Goal: Transaction & Acquisition: Download file/media

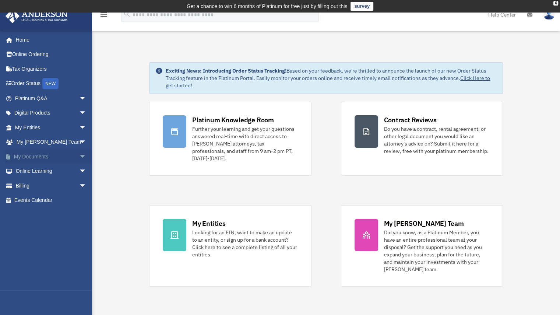
click at [34, 155] on link "My Documents arrow_drop_down" at bounding box center [51, 156] width 92 height 15
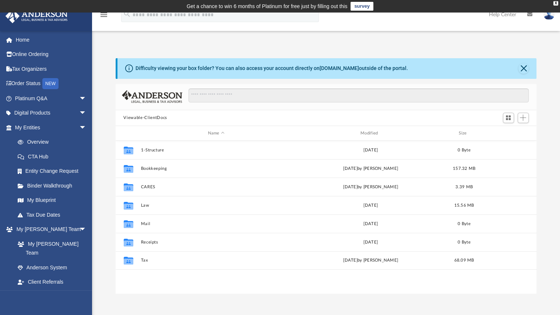
scroll to position [162, 416]
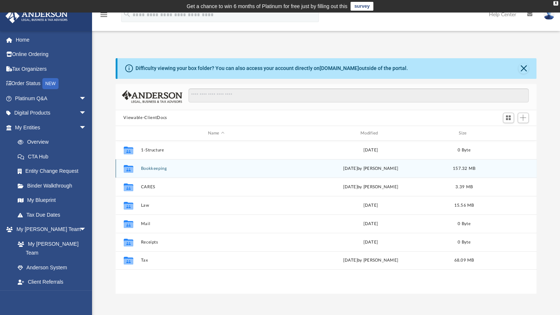
click at [149, 169] on button "Bookkeeping" at bounding box center [216, 168] width 151 height 5
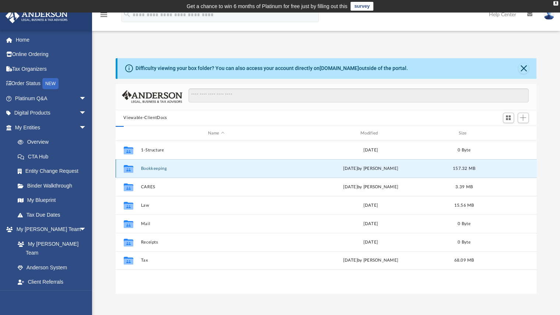
click at [149, 169] on button "Bookkeeping" at bounding box center [216, 168] width 151 height 5
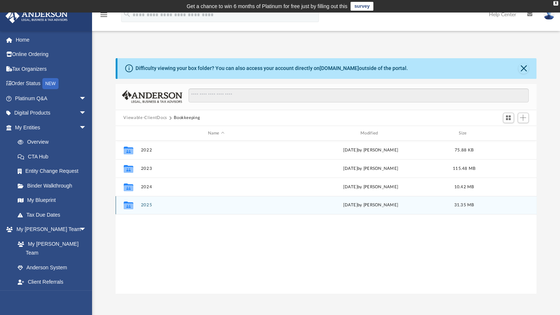
click at [146, 207] on button "2025" at bounding box center [216, 205] width 151 height 5
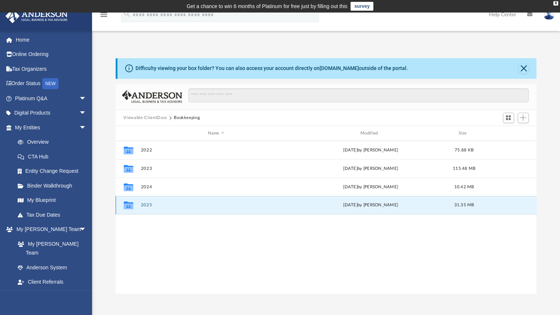
click at [146, 207] on button "2025" at bounding box center [216, 205] width 151 height 5
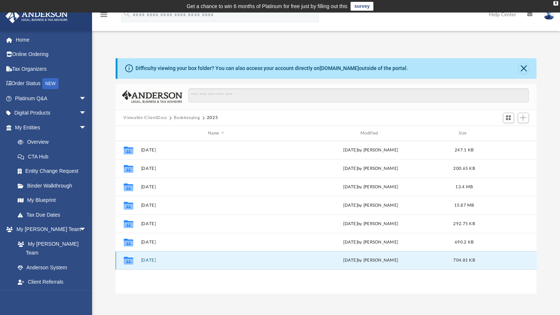
click at [155, 262] on button "[DATE]" at bounding box center [216, 260] width 151 height 5
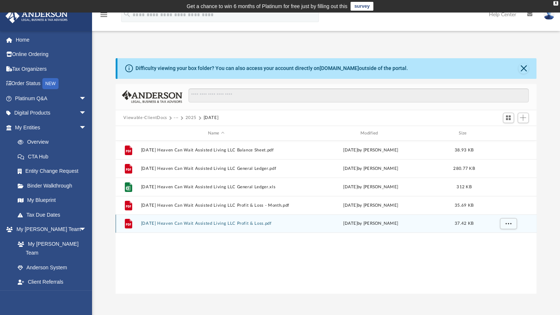
click at [204, 224] on button "[DATE] Heaven Can Wait Assisted Living LLC Profit & Loss.pdf" at bounding box center [216, 223] width 151 height 5
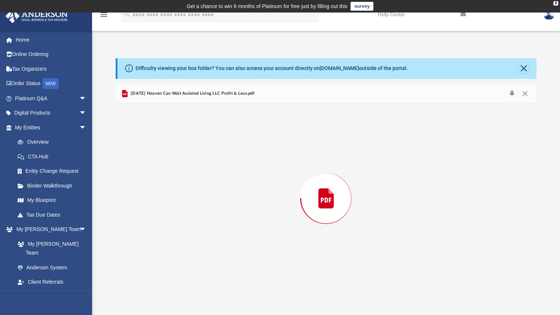
click at [204, 224] on div "Preview" at bounding box center [327, 198] width 422 height 190
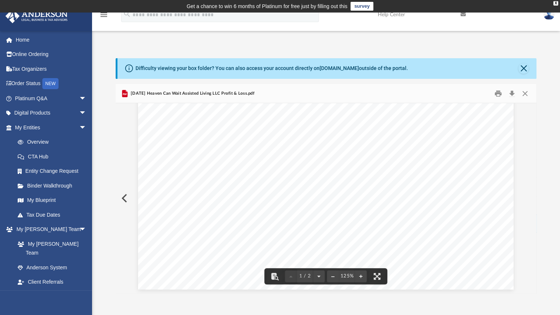
scroll to position [147, 0]
click at [527, 91] on button "Close" at bounding box center [525, 93] width 13 height 11
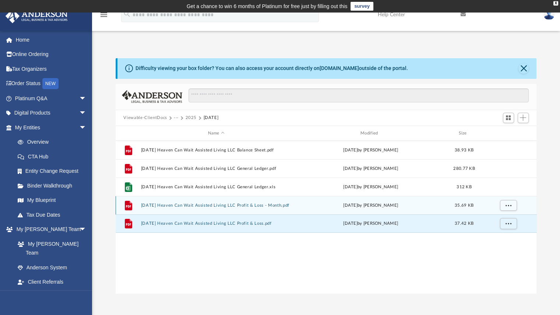
click at [205, 207] on button "[DATE] Heaven Can Wait Assisted Living LLC Profit & Loss - Month.pdf" at bounding box center [216, 205] width 151 height 5
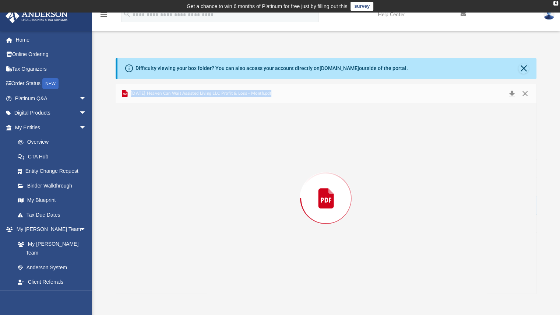
click at [205, 207] on div "Preview" at bounding box center [327, 198] width 422 height 190
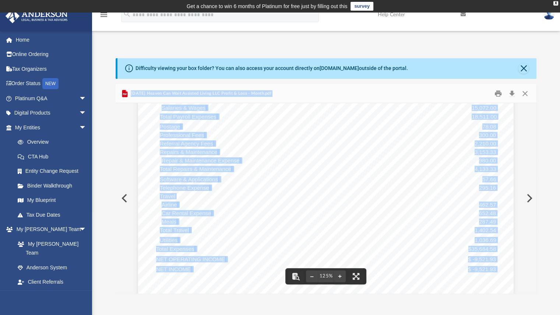
scroll to position [307, 0]
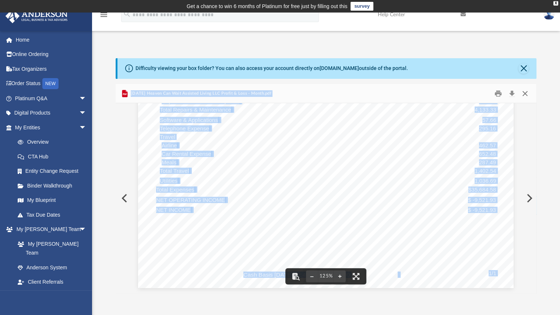
click at [526, 91] on button "Close" at bounding box center [525, 93] width 13 height 11
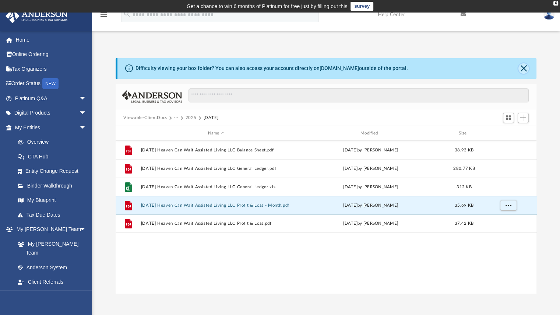
click at [524, 68] on button "Close" at bounding box center [524, 68] width 10 height 10
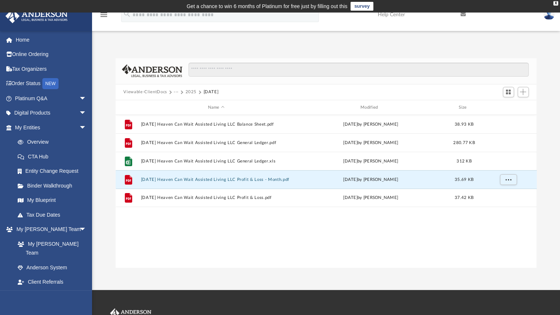
click at [190, 91] on button "2025" at bounding box center [190, 92] width 11 height 7
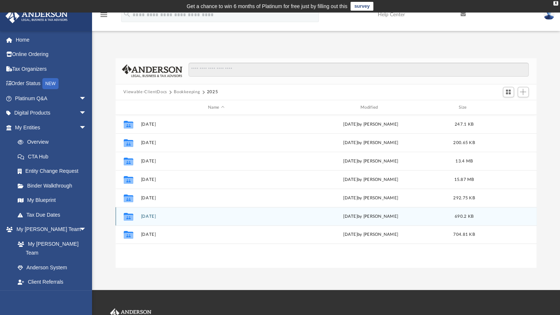
click at [152, 217] on button "[DATE]" at bounding box center [216, 216] width 151 height 5
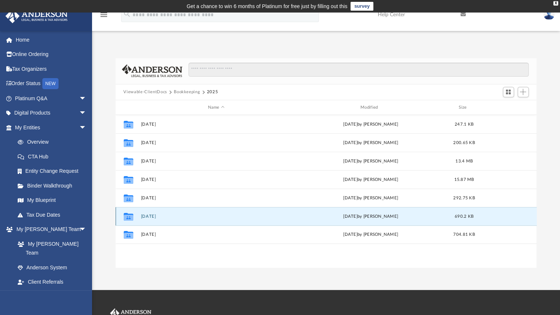
click at [152, 217] on button "[DATE]" at bounding box center [216, 216] width 151 height 5
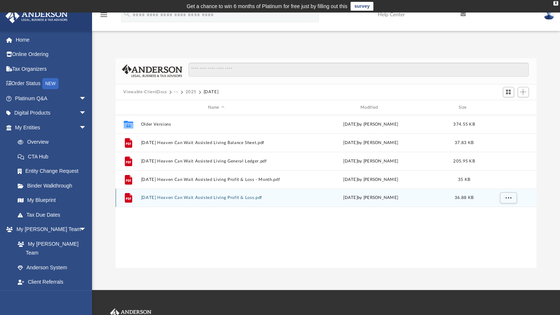
click at [221, 196] on button "[DATE] Heaven Can Wait Assisted Living Profit & Loss.pdf" at bounding box center [216, 198] width 151 height 5
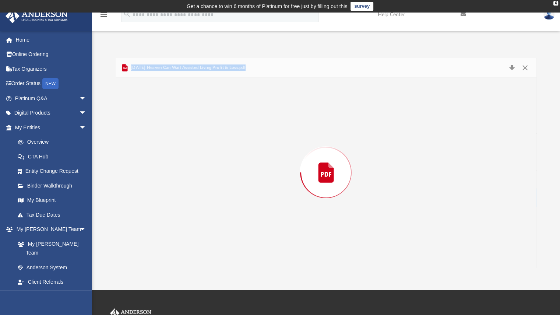
click at [221, 196] on div "Preview" at bounding box center [327, 172] width 422 height 190
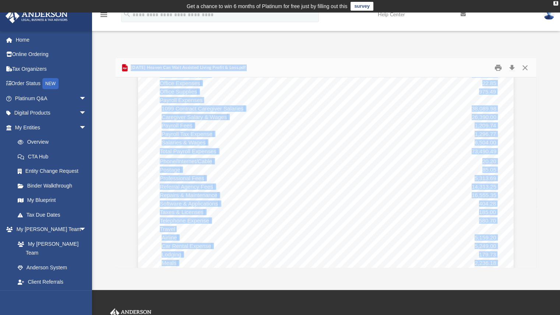
scroll to position [0, 0]
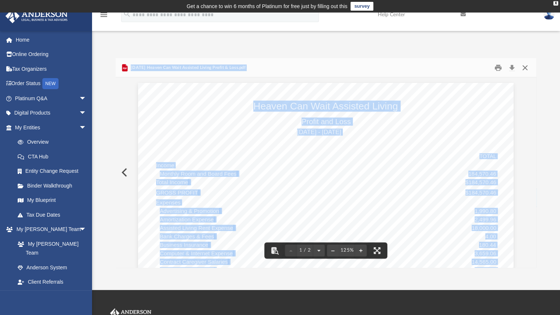
click at [526, 66] on button "Close" at bounding box center [525, 67] width 13 height 11
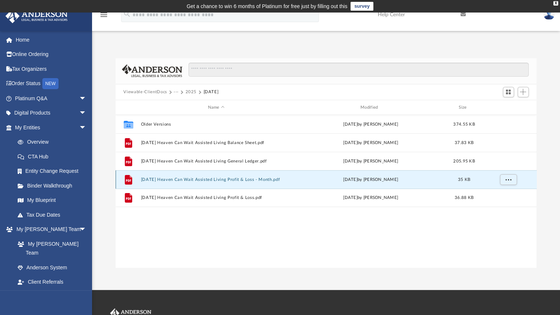
click at [223, 178] on button "[DATE] Heaven Can Wait Assisted Living Profit & Loss - Month.pdf" at bounding box center [216, 179] width 151 height 5
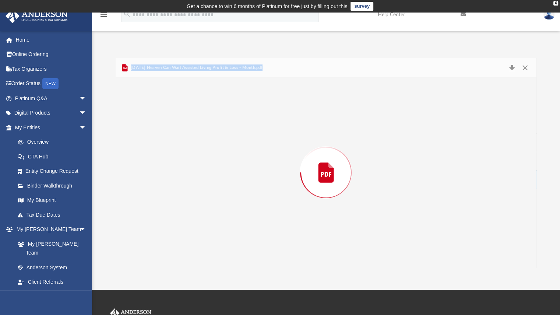
click at [223, 178] on div "Preview" at bounding box center [327, 172] width 422 height 190
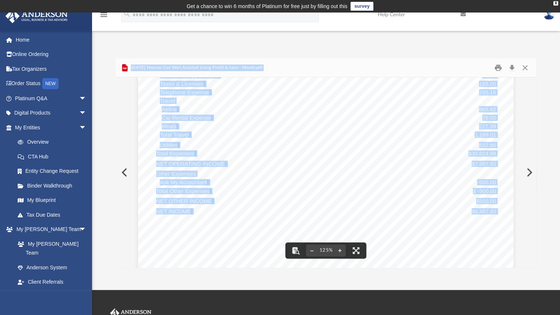
scroll to position [295, 0]
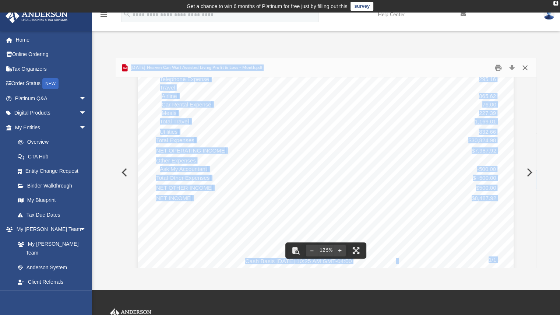
click at [528, 67] on button "Close" at bounding box center [525, 67] width 13 height 11
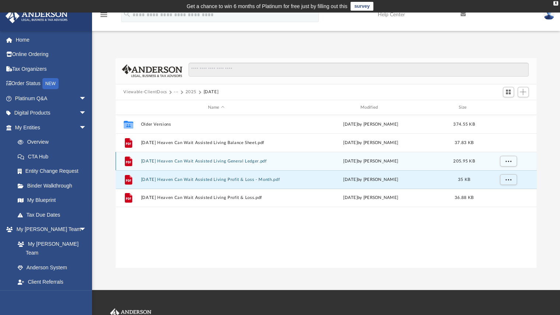
click at [211, 162] on button "[DATE] Heaven Can Wait Assisted Living General Ledger.pdf" at bounding box center [216, 161] width 151 height 5
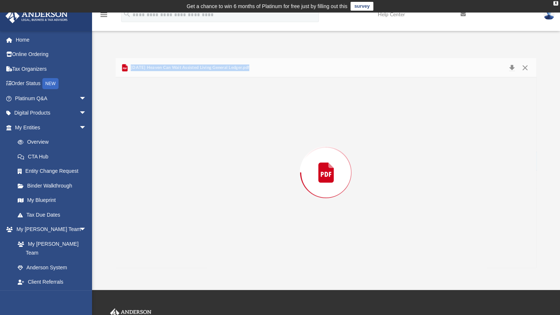
click at [211, 162] on div "Preview" at bounding box center [327, 172] width 422 height 190
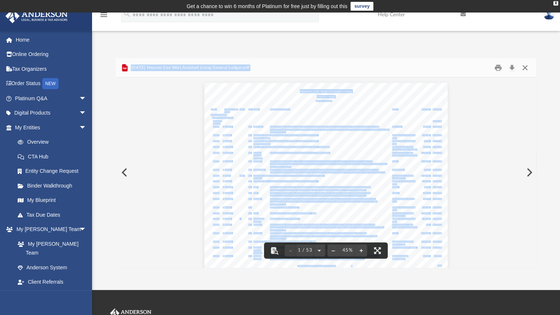
click at [525, 69] on button "Close" at bounding box center [525, 67] width 13 height 11
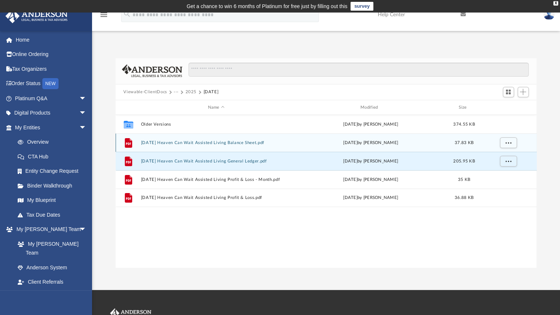
click at [218, 145] on div "File [DATE] Heaven Can Wait Assisted Living Balance Sheet.pdf [DATE] by [PERSON…" at bounding box center [327, 142] width 422 height 18
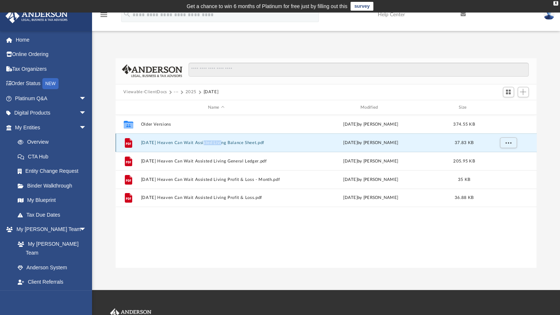
click at [218, 145] on div "File [DATE] Heaven Can Wait Assisted Living Balance Sheet.pdf [DATE] by [PERSON…" at bounding box center [327, 142] width 422 height 18
click at [234, 145] on button "[DATE] Heaven Can Wait Assisted Living Balance Sheet.pdf" at bounding box center [216, 142] width 151 height 5
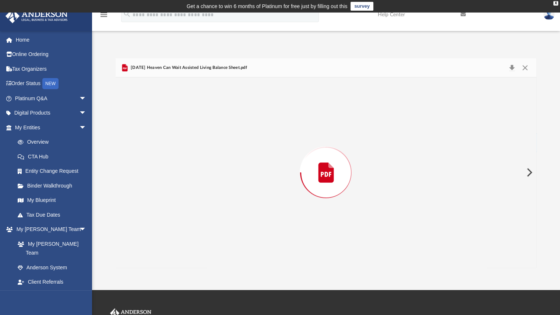
click at [234, 144] on div "Preview" at bounding box center [327, 172] width 422 height 190
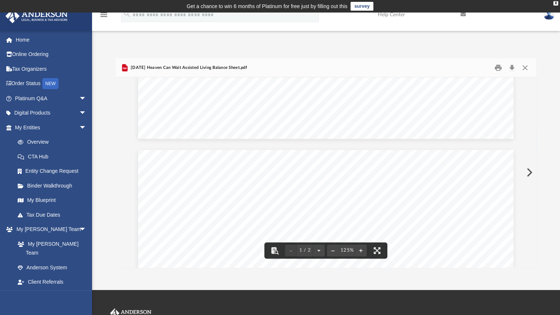
scroll to position [590, 0]
click at [525, 67] on button "Close" at bounding box center [525, 67] width 13 height 11
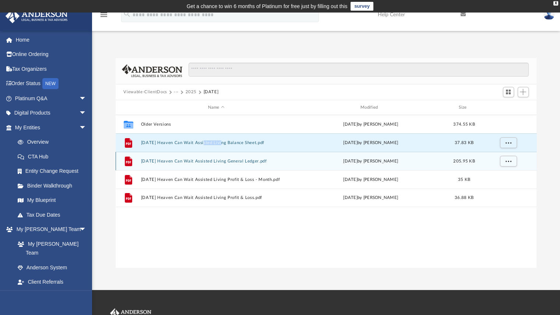
click at [217, 162] on button "[DATE] Heaven Can Wait Assisted Living General Ledger.pdf" at bounding box center [216, 161] width 151 height 5
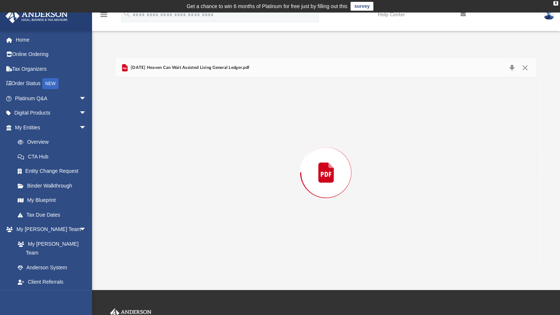
click at [217, 162] on div "Preview" at bounding box center [327, 172] width 422 height 190
click at [525, 67] on button "Close" at bounding box center [525, 67] width 13 height 11
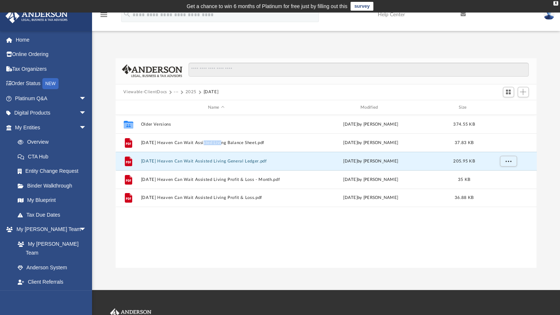
click at [190, 91] on button "2025" at bounding box center [190, 92] width 11 height 7
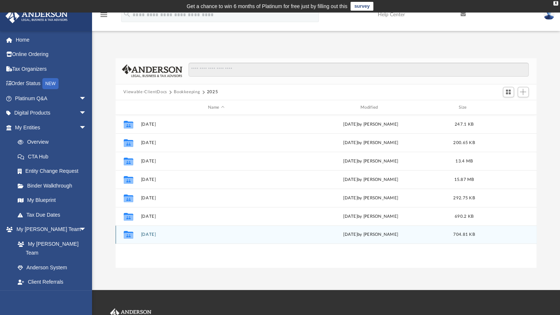
click at [162, 235] on button "[DATE]" at bounding box center [216, 234] width 151 height 5
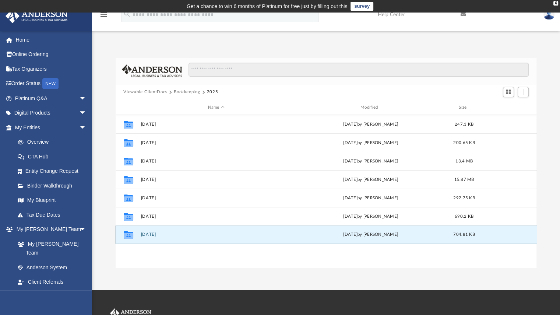
click at [162, 235] on button "[DATE]" at bounding box center [216, 234] width 151 height 5
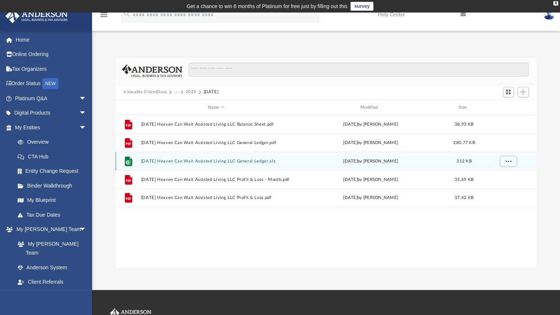
click at [242, 160] on button "[DATE] Heaven Can Wait Assisted Living LLC General Ledger.xls" at bounding box center [216, 161] width 151 height 5
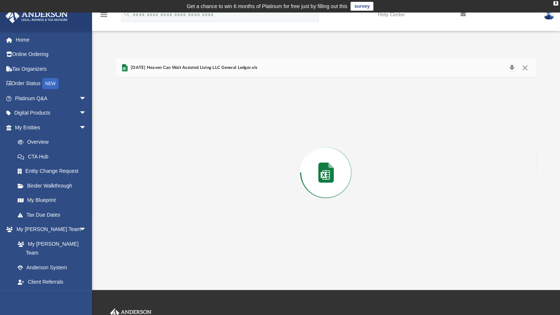
click at [242, 160] on div "Preview" at bounding box center [327, 172] width 422 height 190
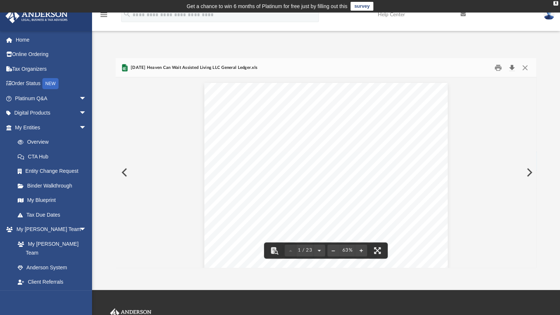
click at [515, 66] on button "Download" at bounding box center [512, 67] width 13 height 11
